Goal: Check status: Check status

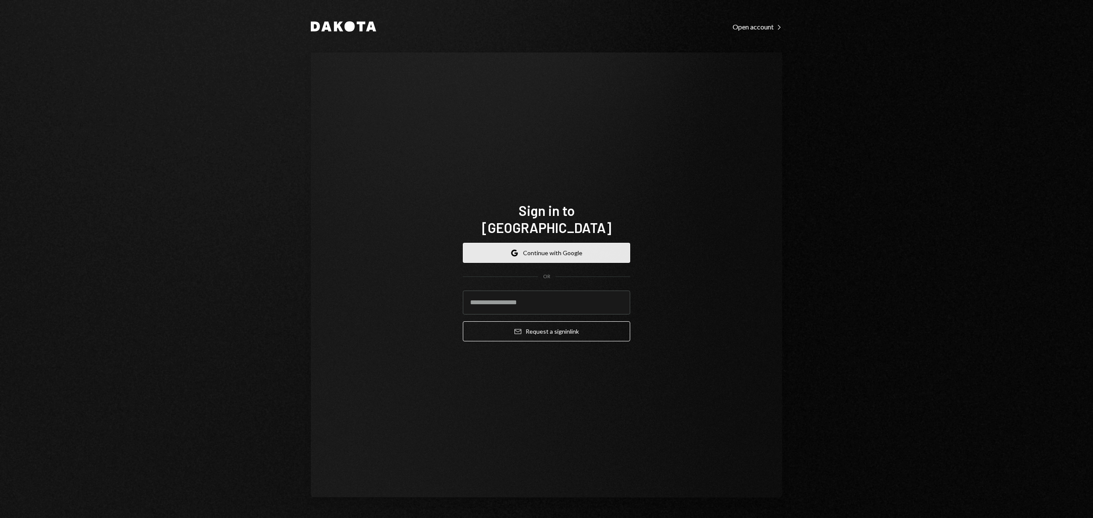
click at [617, 248] on button "Google Continue with Google" at bounding box center [546, 253] width 167 height 20
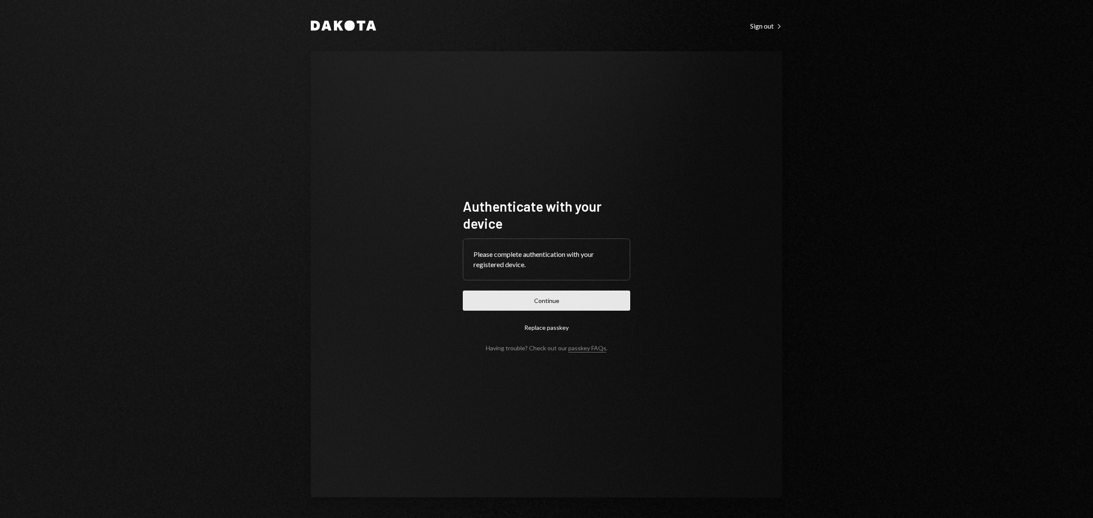
click at [590, 304] on button "Continue" at bounding box center [546, 301] width 167 height 20
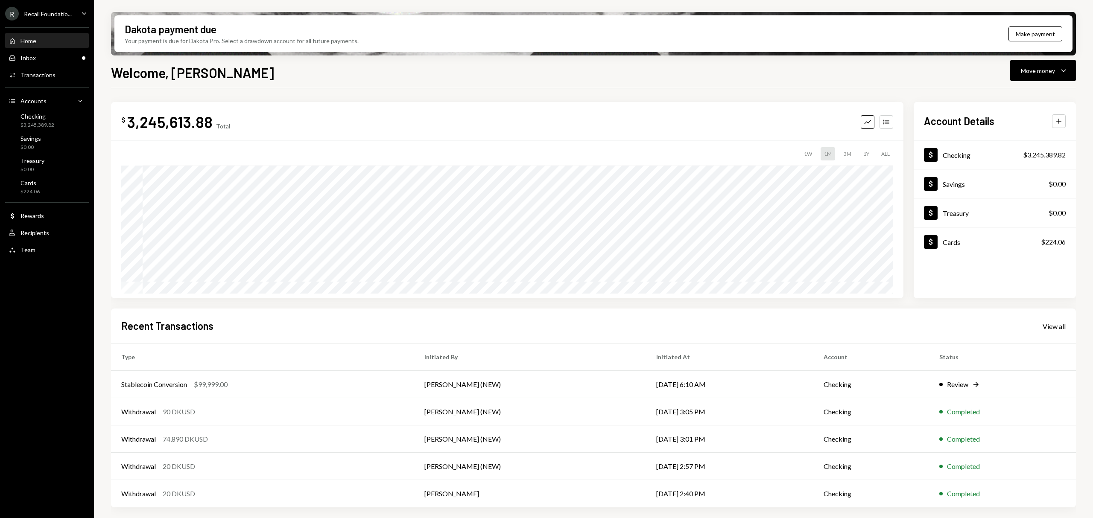
click at [50, 4] on ul "R Recall Foundatio... Caret Down Home Home Inbox Inbox Activities Transactions …" at bounding box center [47, 129] width 94 height 259
click at [76, 54] on div "Inbox Inbox" at bounding box center [47, 58] width 77 height 8
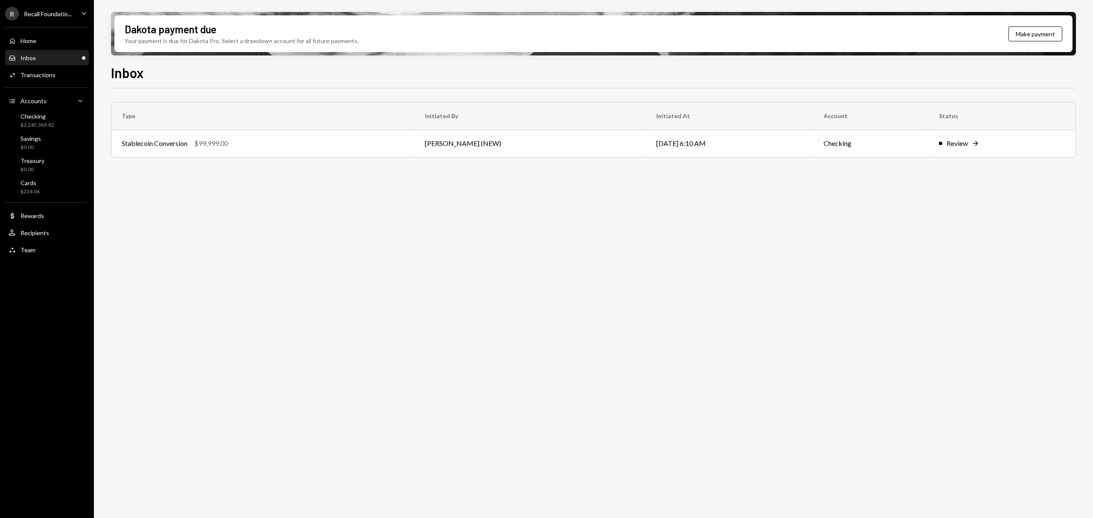
click at [751, 148] on td "[DATE] 6:10 AM" at bounding box center [729, 143] width 167 height 27
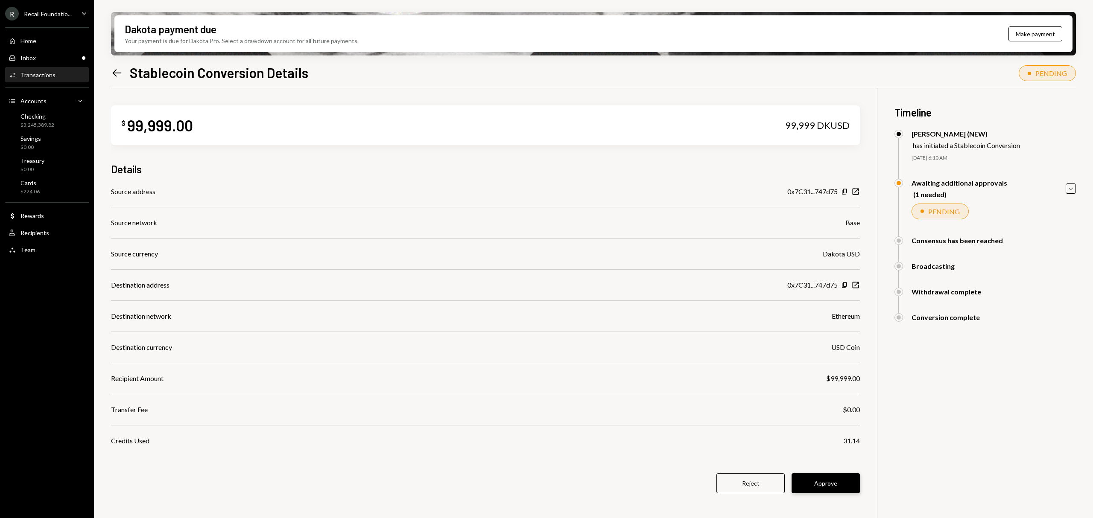
click at [823, 487] on button "Approve" at bounding box center [826, 484] width 68 height 20
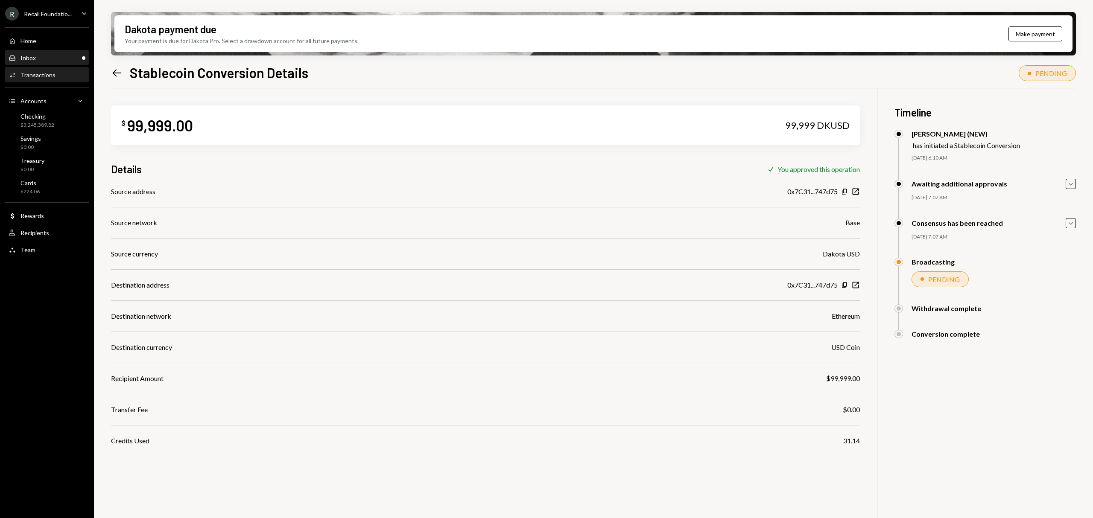
click at [65, 58] on div "Inbox Inbox" at bounding box center [47, 58] width 77 height 8
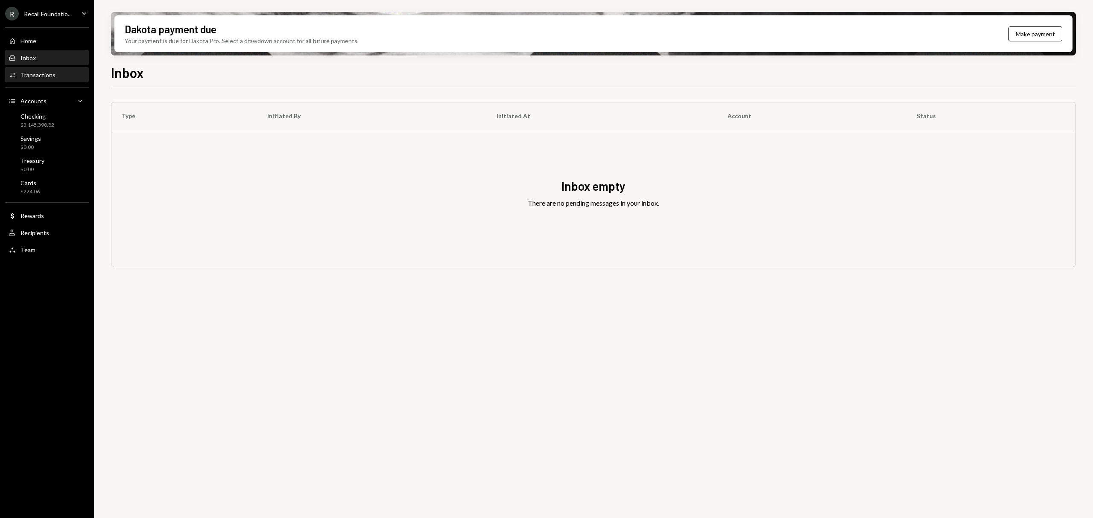
click at [62, 80] on div "Activities Transactions" at bounding box center [47, 75] width 77 height 15
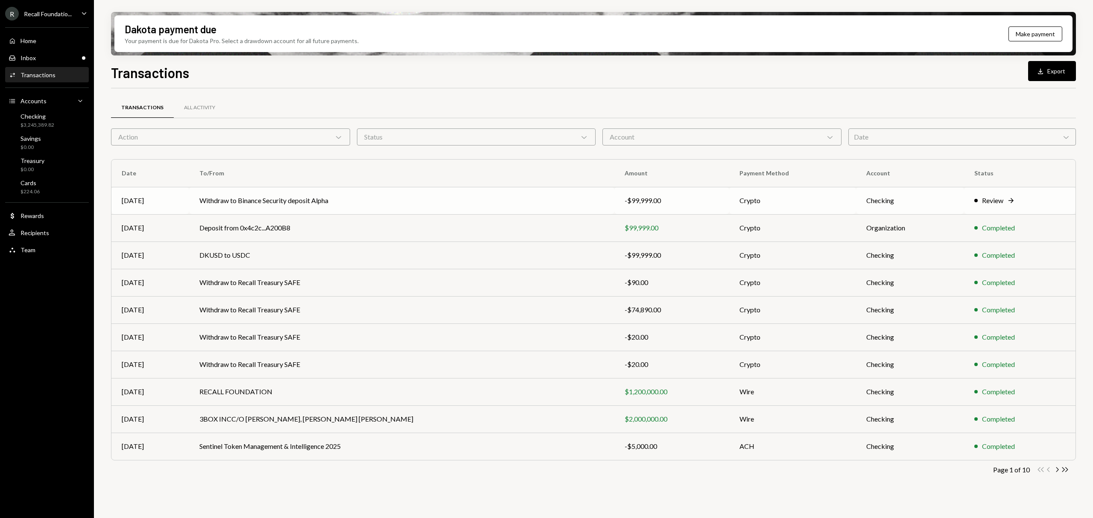
click at [655, 211] on td "-$99,999.00" at bounding box center [671, 200] width 115 height 27
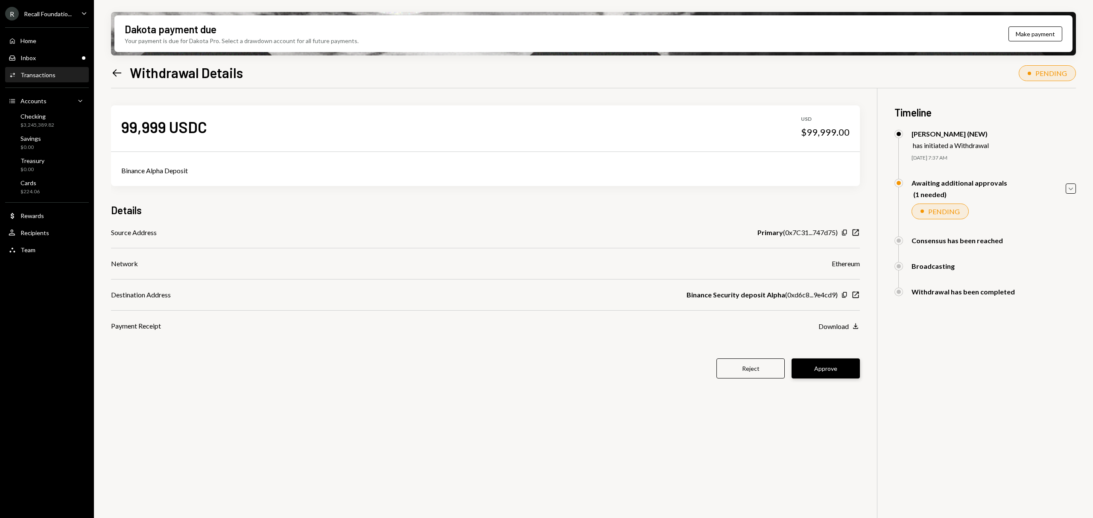
click at [848, 362] on button "Approve" at bounding box center [826, 369] width 68 height 20
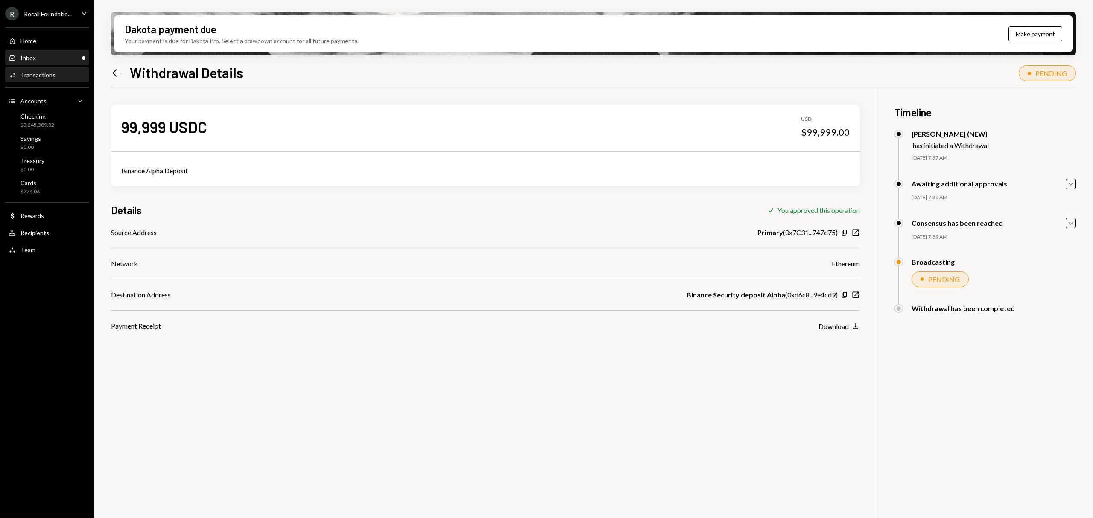
click at [55, 55] on div "Inbox Inbox" at bounding box center [47, 58] width 77 height 8
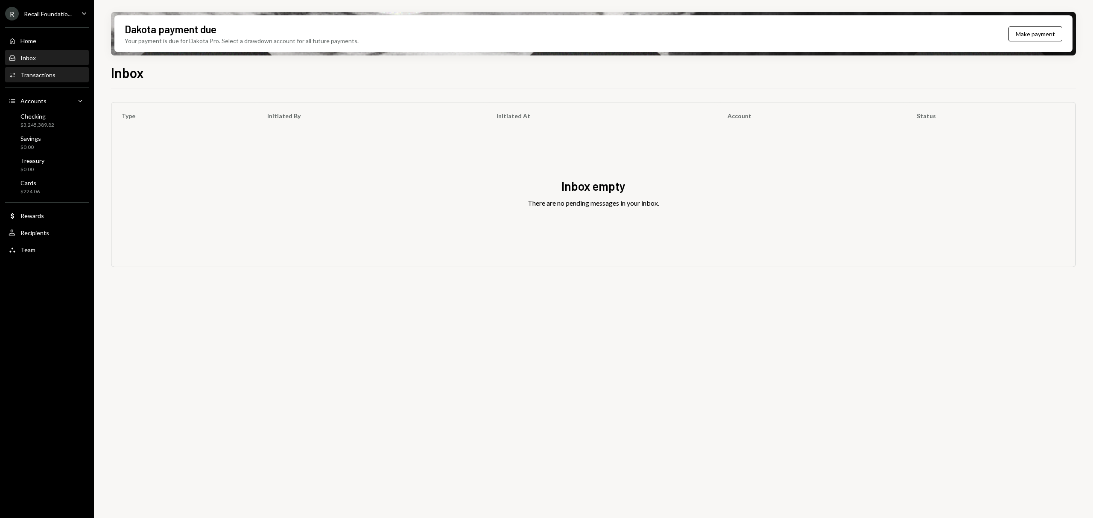
click at [52, 79] on div "Activities Transactions" at bounding box center [47, 75] width 77 height 15
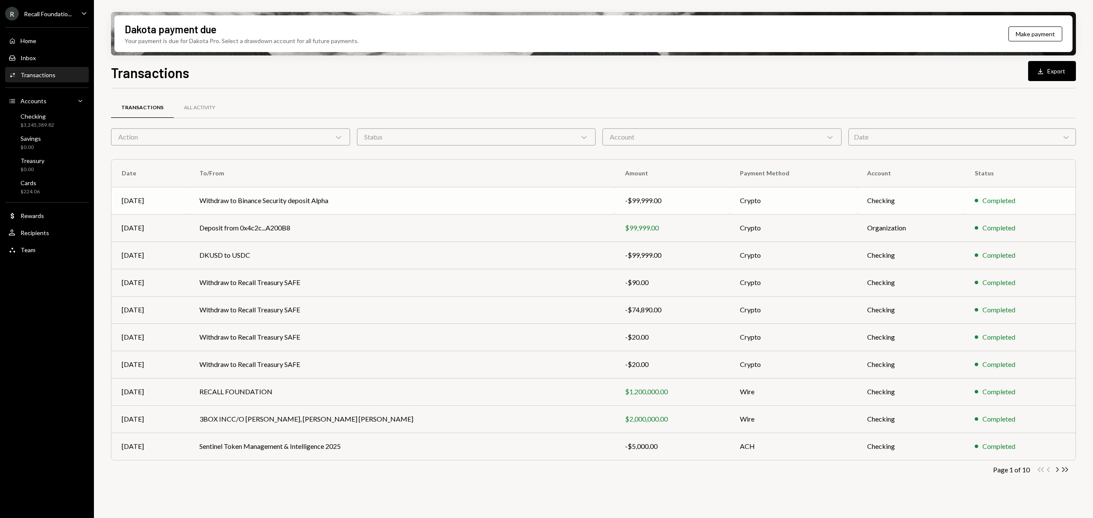
click at [801, 191] on td "Crypto" at bounding box center [793, 200] width 127 height 27
